Goal: Task Accomplishment & Management: Use online tool/utility

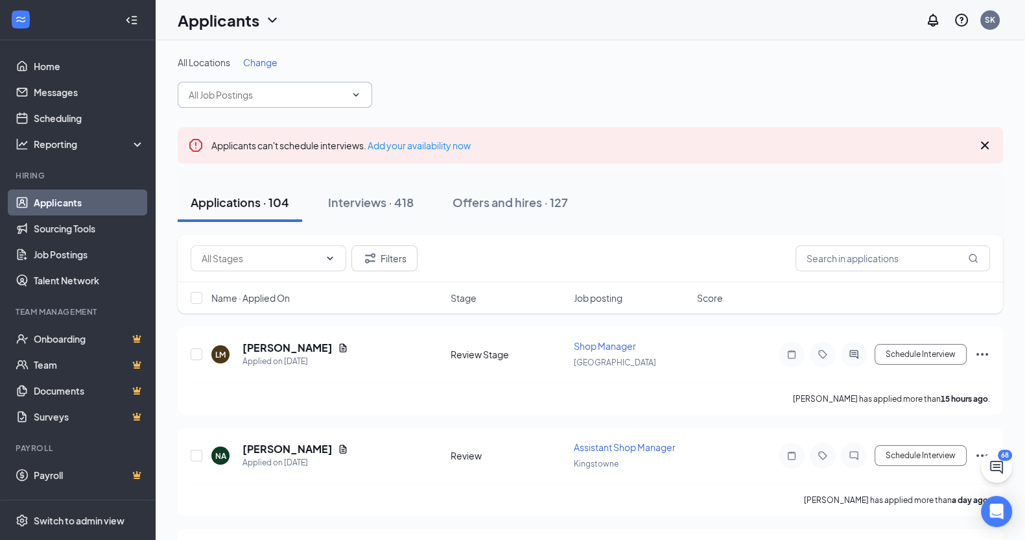
click at [254, 89] on input "text" at bounding box center [267, 95] width 157 height 14
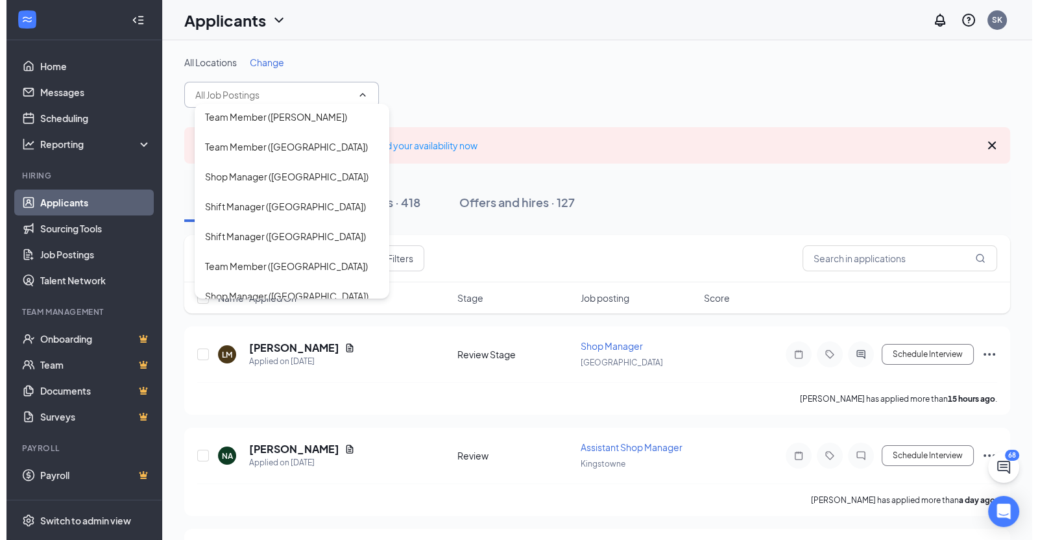
scroll to position [158, 0]
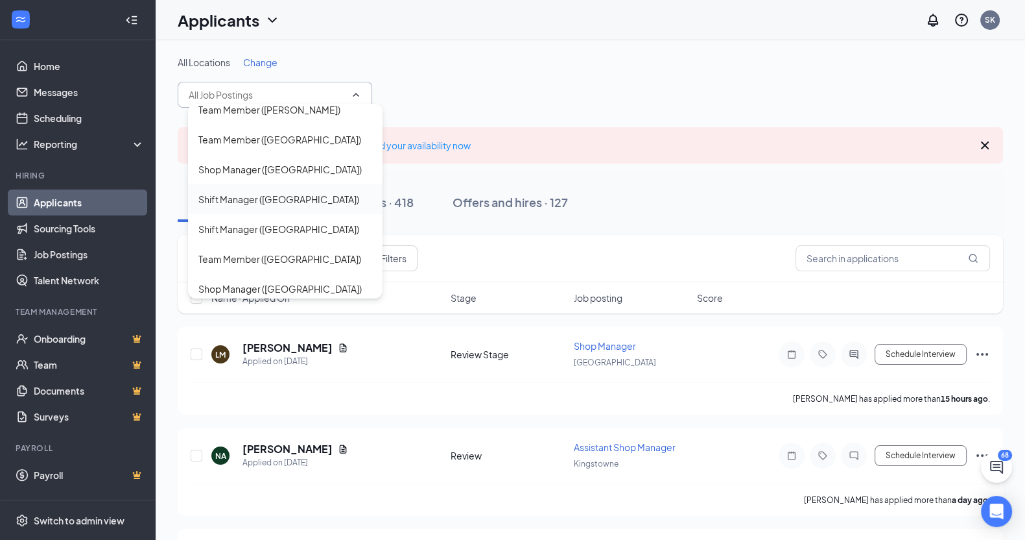
click at [279, 194] on div "Shift Manager ([GEOGRAPHIC_DATA])" at bounding box center [278, 199] width 161 height 14
type input "Shift Manager ([GEOGRAPHIC_DATA])"
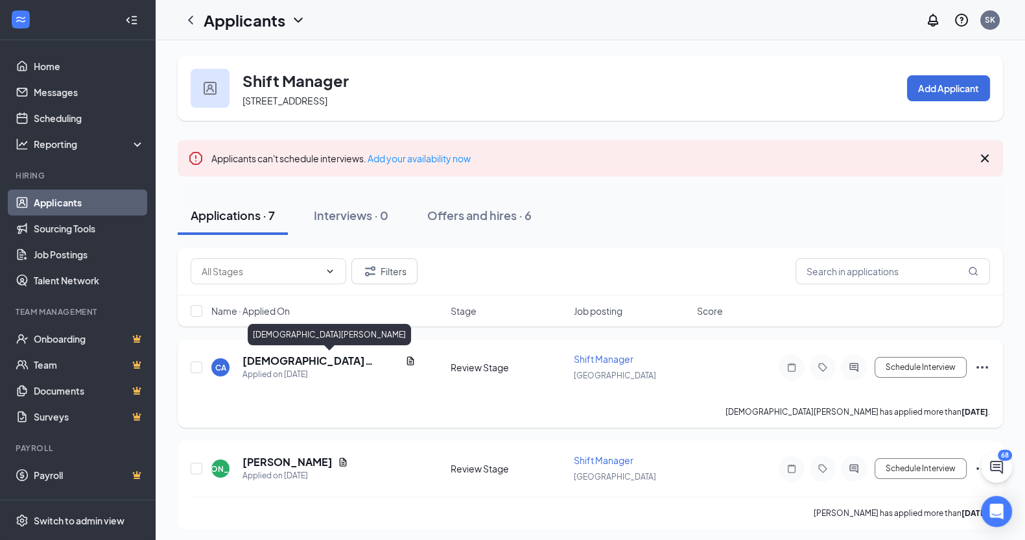
click at [276, 361] on h5 "[DEMOGRAPHIC_DATA][PERSON_NAME]" at bounding box center [322, 360] width 158 height 14
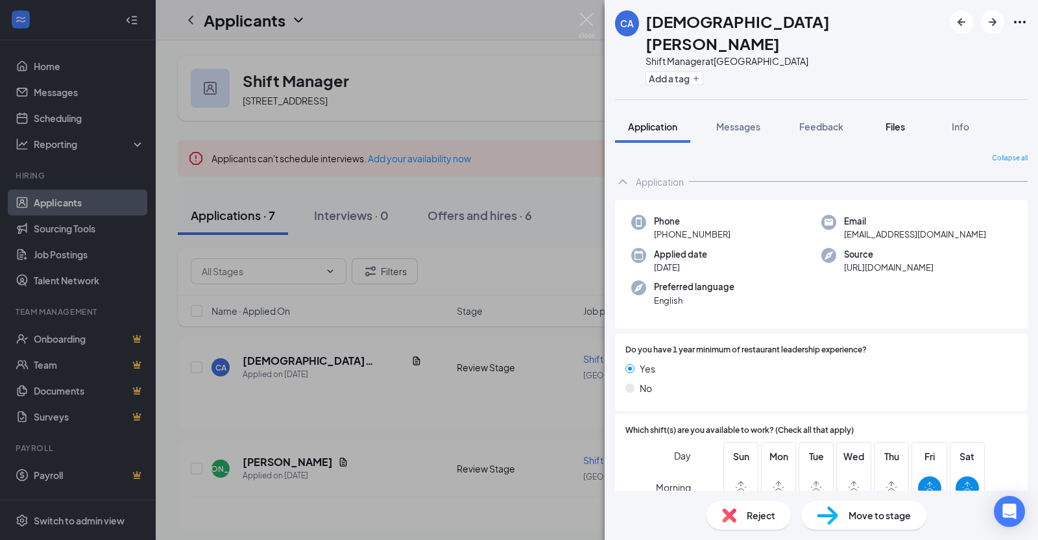
click at [885, 120] on div "Files" at bounding box center [895, 126] width 26 height 13
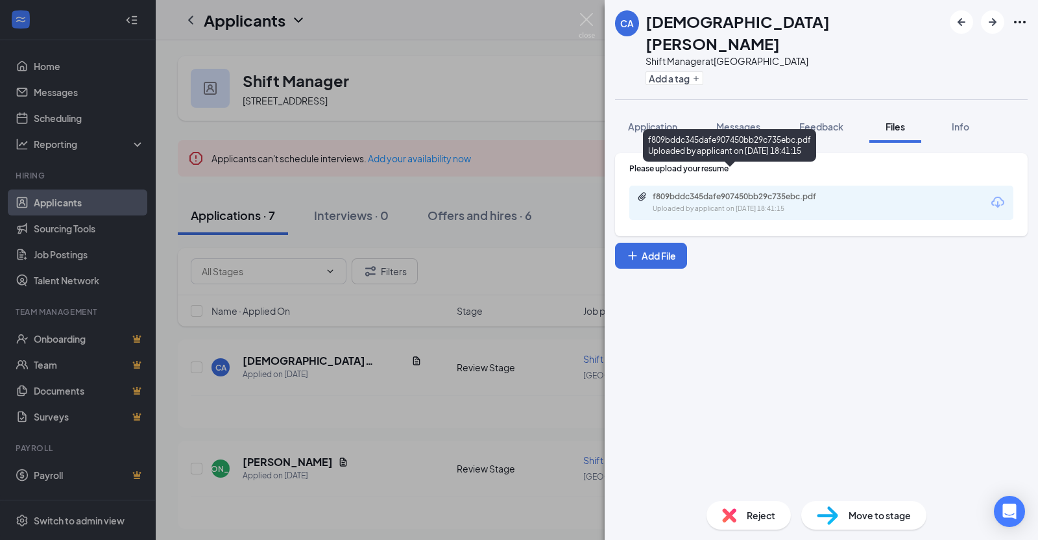
click at [693, 191] on div "f809bddc345dafe907450bb29c735ebc.pdf" at bounding box center [743, 196] width 182 height 10
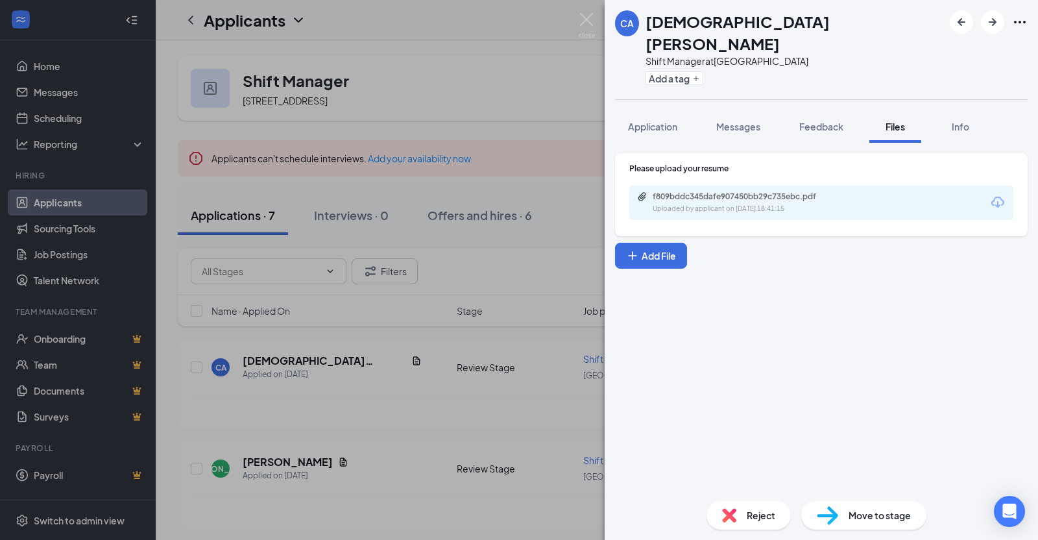
click at [749, 519] on span "Reject" at bounding box center [760, 515] width 29 height 14
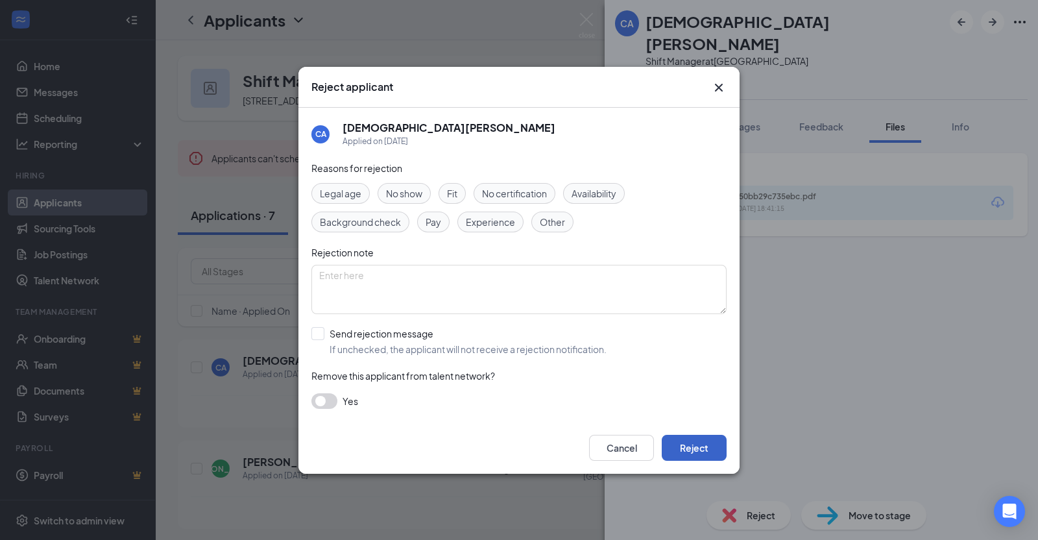
click at [685, 446] on button "Reject" at bounding box center [693, 447] width 65 height 26
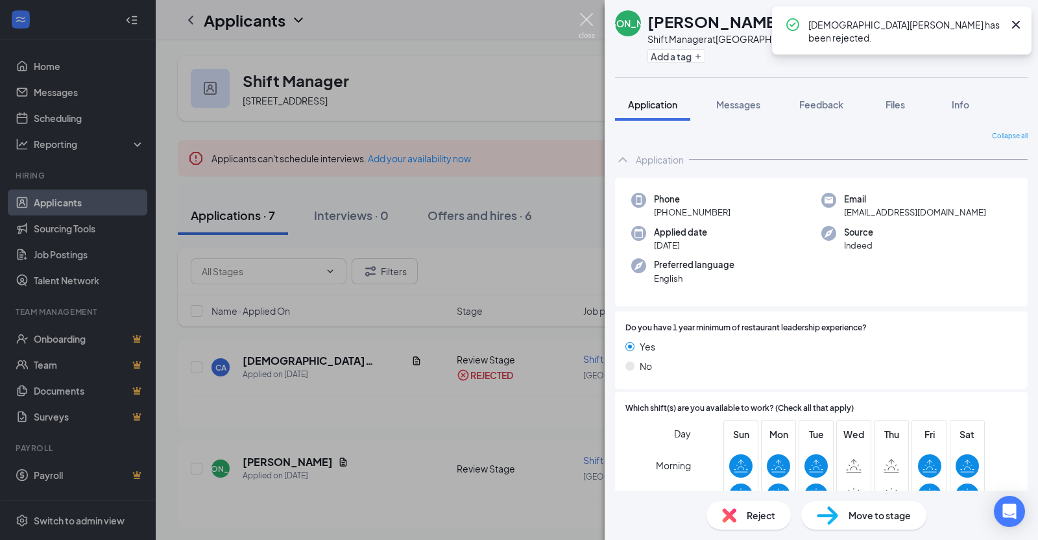
click at [582, 23] on img at bounding box center [586, 25] width 16 height 25
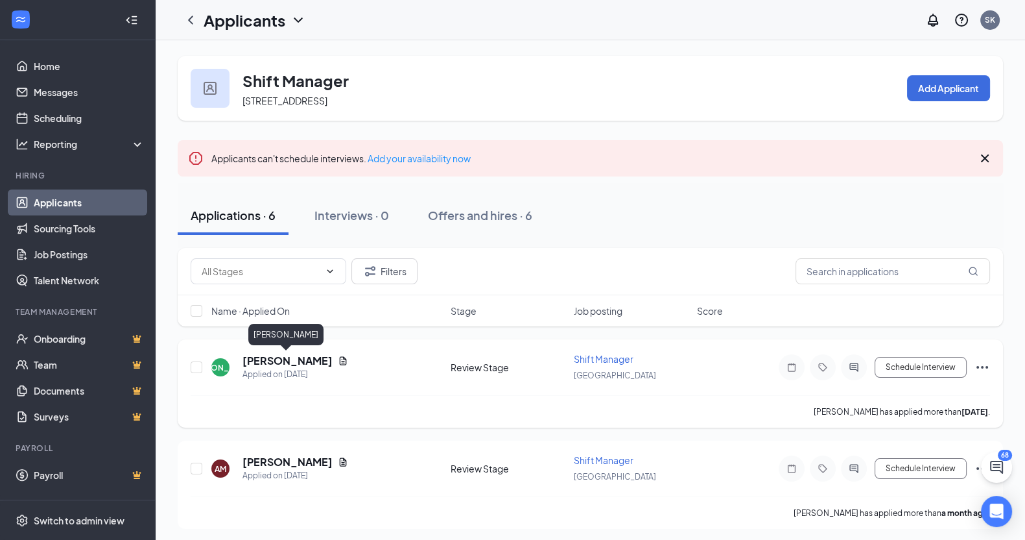
click at [307, 361] on h5 "[PERSON_NAME]" at bounding box center [288, 360] width 90 height 14
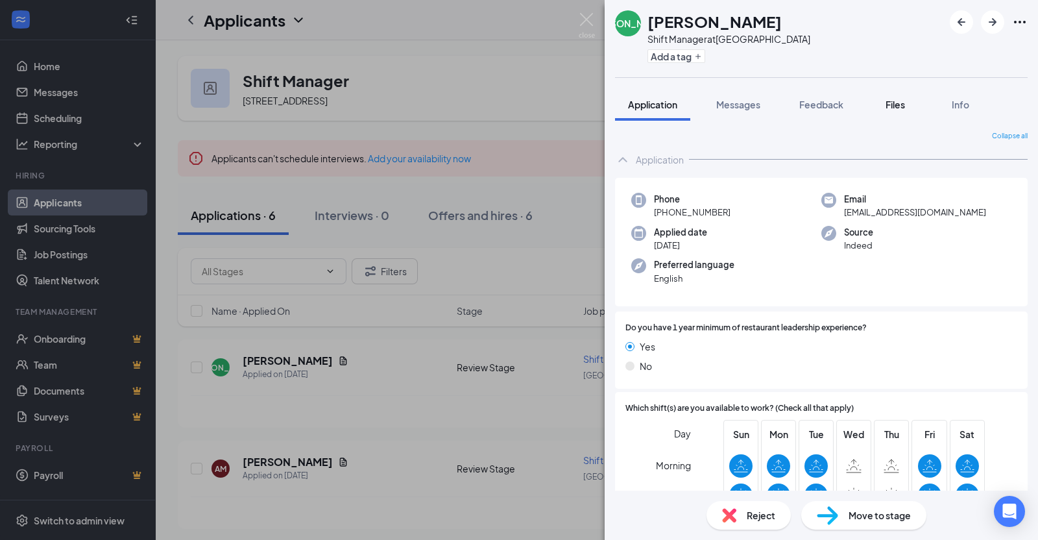
click at [894, 110] on div "Files" at bounding box center [895, 104] width 26 height 13
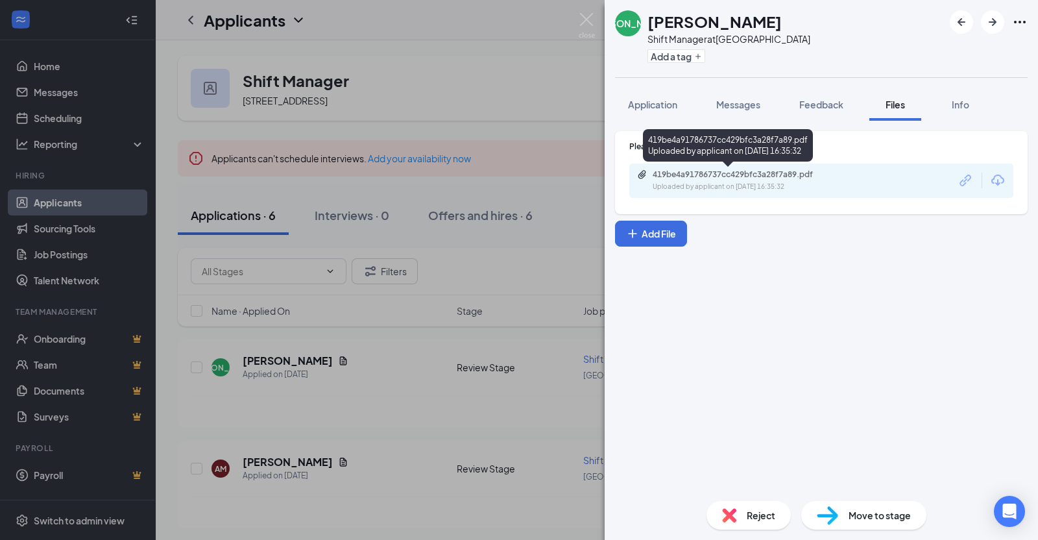
click at [805, 187] on div "Uploaded by applicant on [DATE] 16:35:32" at bounding box center [749, 187] width 195 height 10
